Goal: Transaction & Acquisition: Purchase product/service

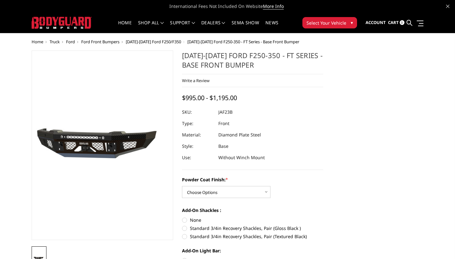
click at [250, 120] on dl "SKU: JAF23B UPC: Type: Front Material: Diamond Plate Steel Style: Base Use: Wit…" at bounding box center [253, 134] width 142 height 57
click at [247, 185] on div "Powder Coat Finish: * Choose Options Bare Metal Gloss Black Powder Coat Texture…" at bounding box center [253, 187] width 142 height 22
select select "3380"
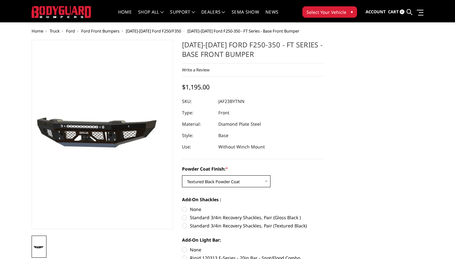
scroll to position [31, 0]
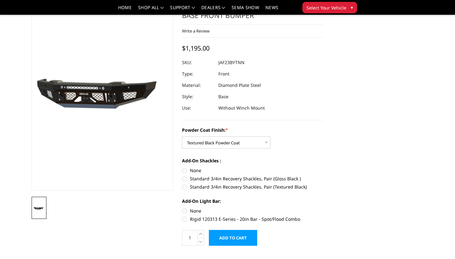
click at [229, 216] on label "Rigid 120313 E-Series - 20in Bar - Spot/Flood Combo" at bounding box center [253, 219] width 142 height 7
click at [323, 208] on input "Rigid 120313 E-Series - 20in Bar - Spot/Flood Combo" at bounding box center [323, 208] width 0 height 0
radio input "true"
click at [229, 216] on label "Rigid 120313 E-Series - 20in Bar - Spot/Flood Combo" at bounding box center [253, 219] width 142 height 7
click at [323, 208] on input "Rigid 120313 E-Series - 20in Bar - Spot/Flood Combo" at bounding box center [323, 208] width 0 height 0
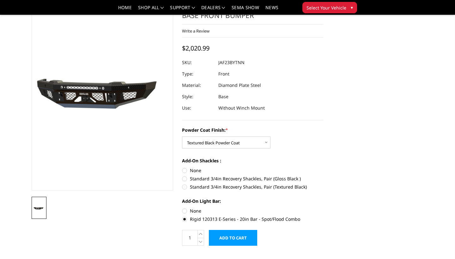
click at [199, 211] on label "None" at bounding box center [253, 211] width 142 height 7
click at [182, 208] on input "None" at bounding box center [182, 208] width 0 height 0
radio input "true"
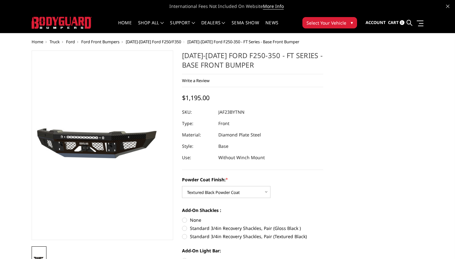
scroll to position [0, 0]
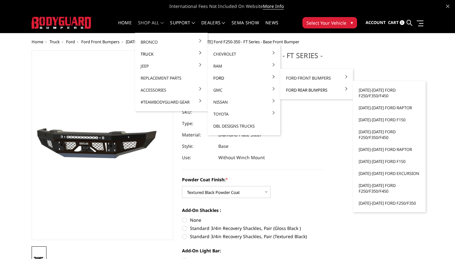
click at [293, 89] on link "Ford Rear Bumpers" at bounding box center [317, 90] width 68 height 12
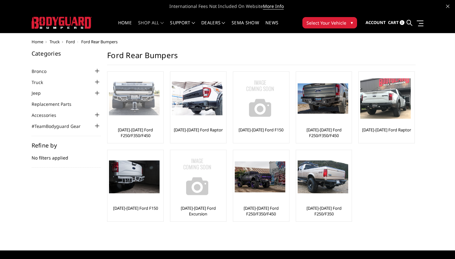
click at [141, 106] on img at bounding box center [134, 99] width 51 height 34
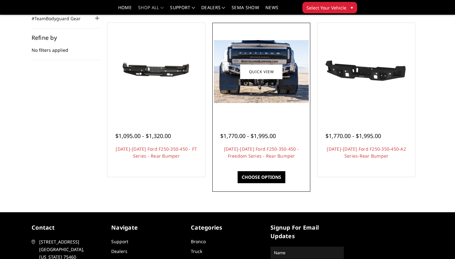
scroll to position [89, 0]
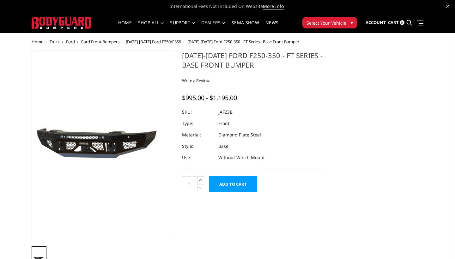
select select "3380"
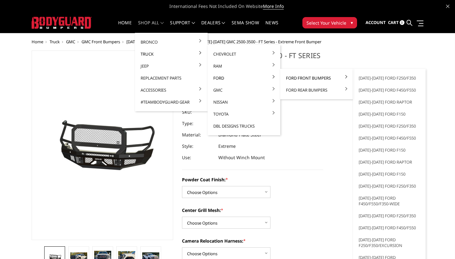
click at [293, 78] on link "Ford Front Bumpers" at bounding box center [317, 78] width 68 height 12
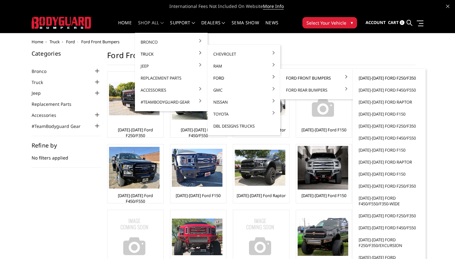
click at [378, 79] on link "[DATE]-[DATE] Ford F250/F350" at bounding box center [389, 78] width 68 height 12
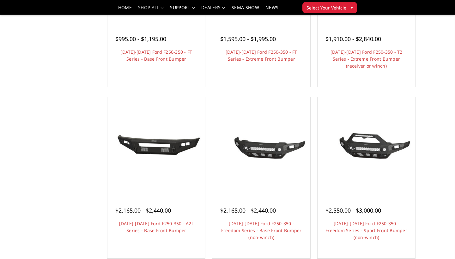
scroll to position [152, 0]
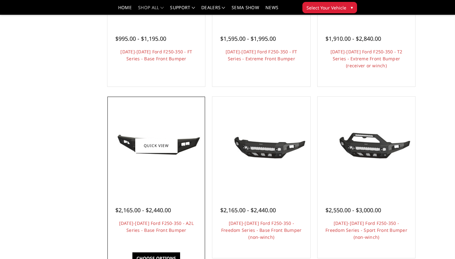
click at [156, 166] on img at bounding box center [156, 146] width 94 height 44
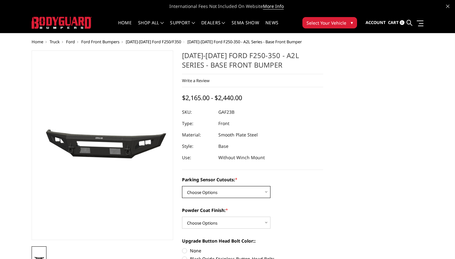
select select "3471"
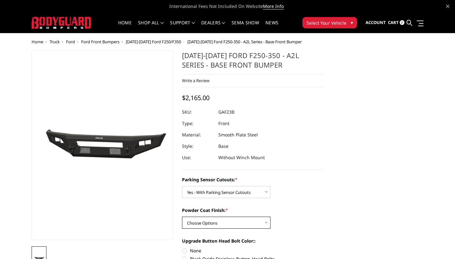
select select "3473"
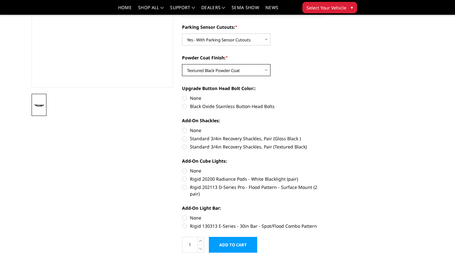
scroll to position [134, 0]
